Goal: Find specific page/section: Find specific page/section

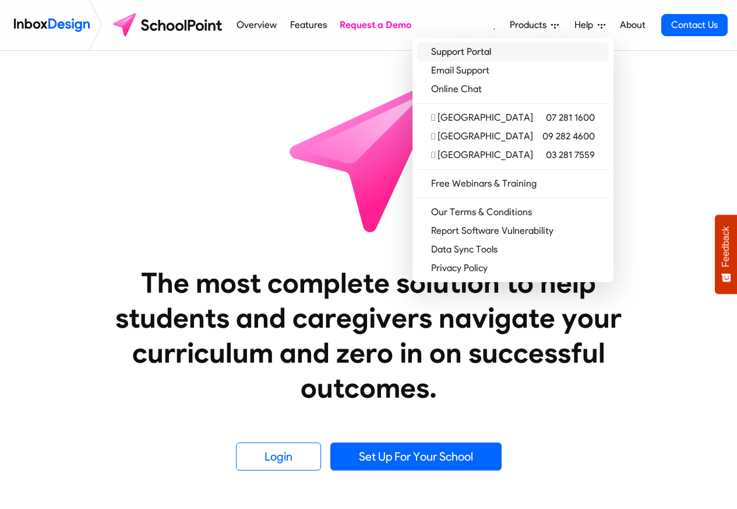
click at [496, 52] on link "Support Portal" at bounding box center [513, 52] width 192 height 19
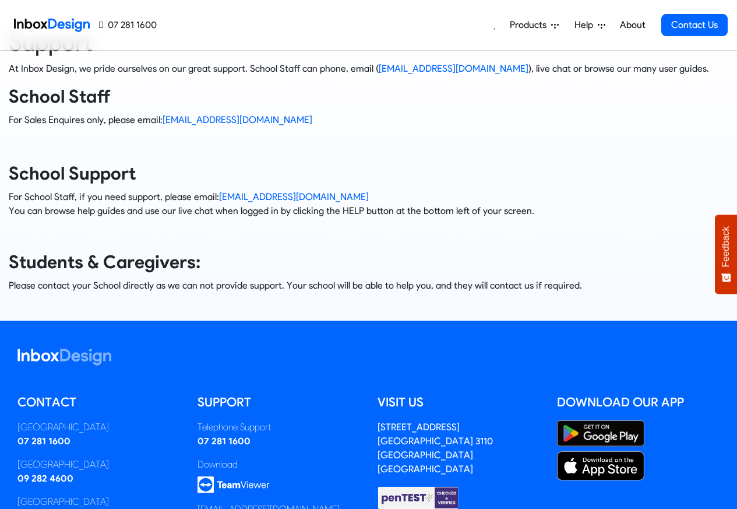
scroll to position [159, 0]
